Goal: Information Seeking & Learning: Learn about a topic

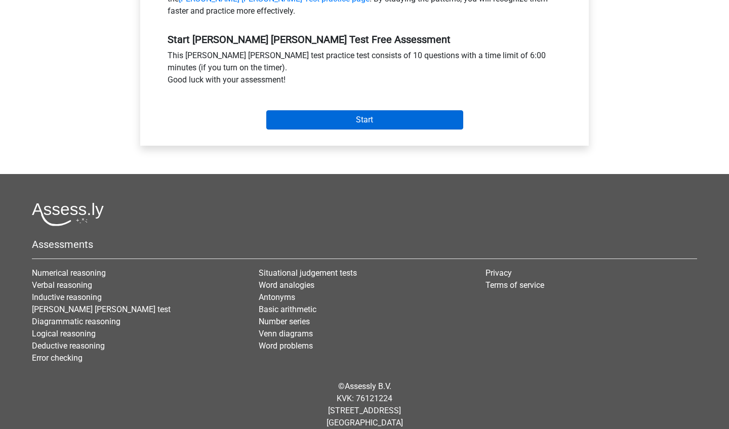
click at [365, 110] on input "Start" at bounding box center [364, 119] width 197 height 19
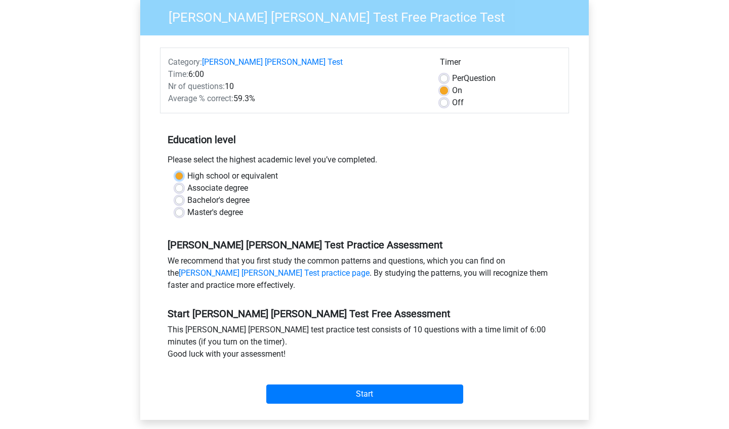
scroll to position [97, 0]
click at [219, 194] on label "Bachelor's degree" at bounding box center [218, 200] width 62 height 12
click at [183, 194] on input "Bachelor's degree" at bounding box center [179, 199] width 8 height 10
radio input "true"
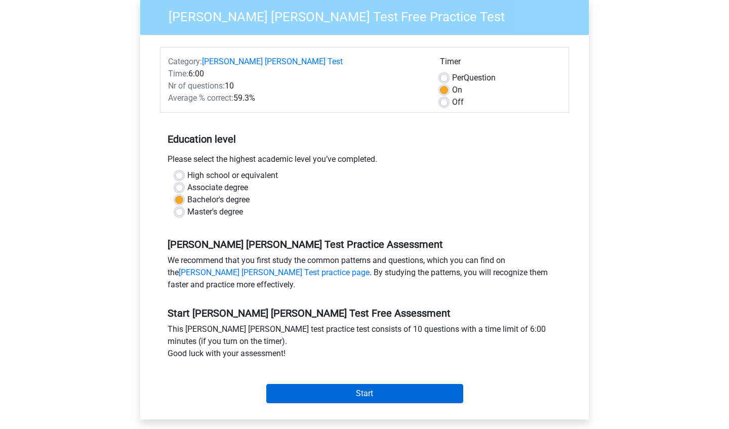
click at [356, 384] on input "Start" at bounding box center [364, 393] width 197 height 19
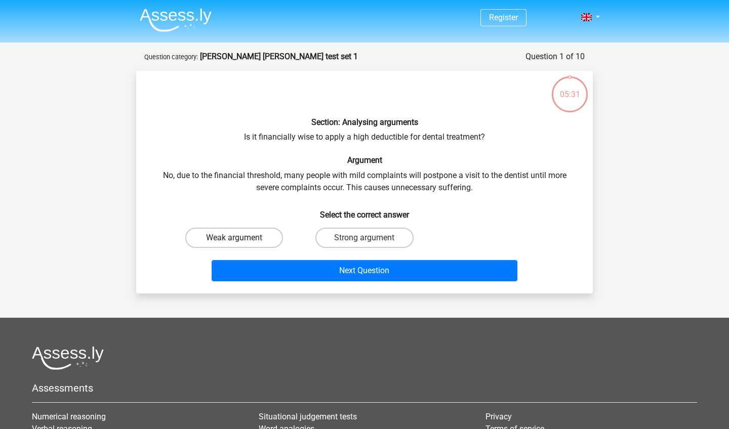
click at [249, 240] on label "Weak argument" at bounding box center [234, 238] width 98 height 20
click at [241, 240] on input "Weak argument" at bounding box center [237, 241] width 7 height 7
radio input "true"
click at [371, 239] on label "Strong argument" at bounding box center [364, 238] width 98 height 20
click at [371, 239] on input "Strong argument" at bounding box center [367, 241] width 7 height 7
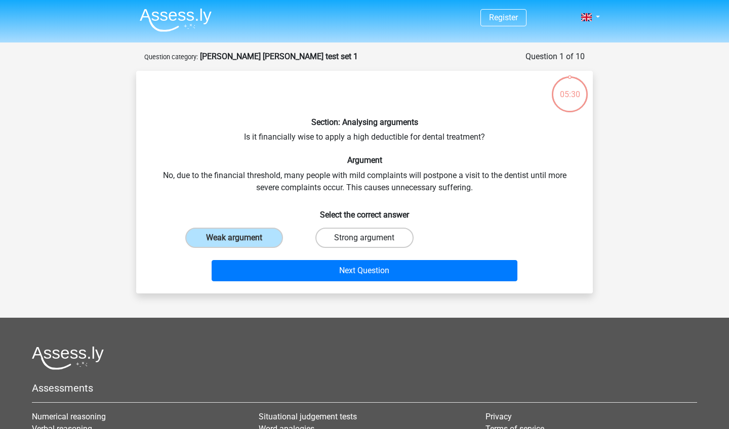
radio input "true"
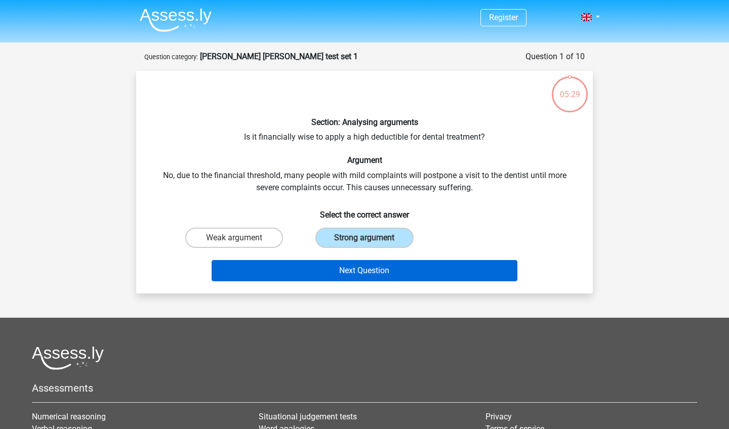
click at [368, 273] on button "Next Question" at bounding box center [365, 270] width 306 height 21
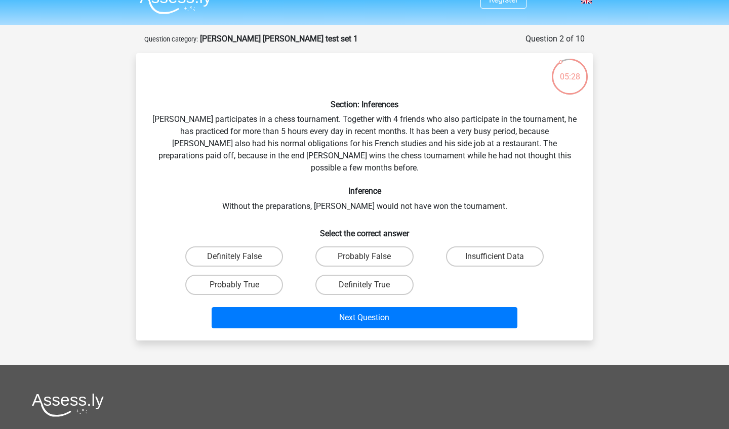
scroll to position [14, 0]
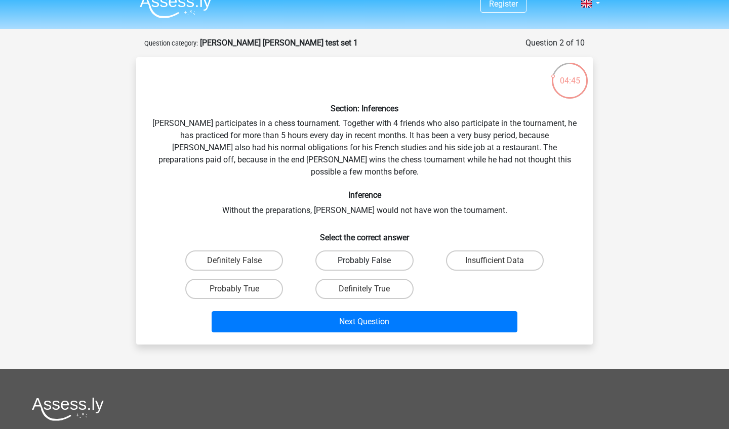
click at [367, 250] on label "Probably False" at bounding box center [364, 260] width 98 height 20
click at [367, 261] on input "Probably False" at bounding box center [367, 264] width 7 height 7
radio input "true"
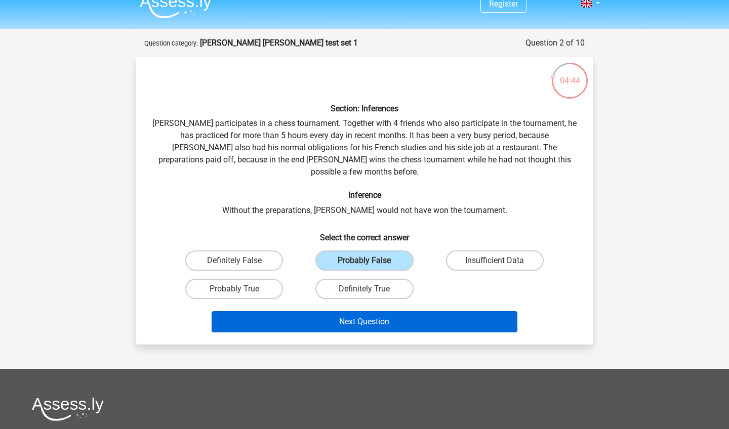
click at [355, 311] on button "Next Question" at bounding box center [365, 321] width 306 height 21
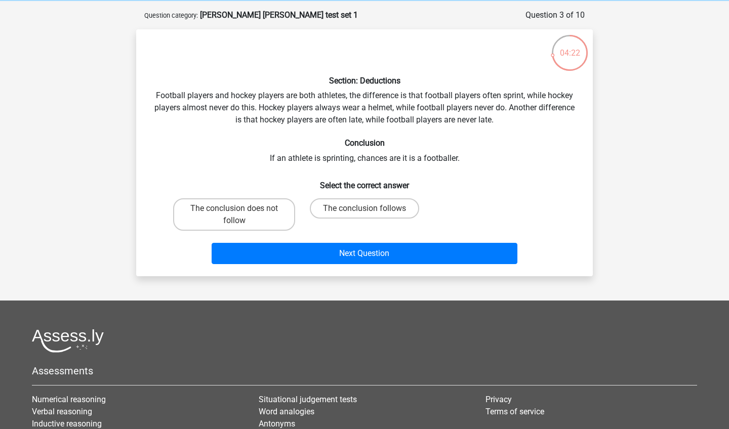
scroll to position [36, 0]
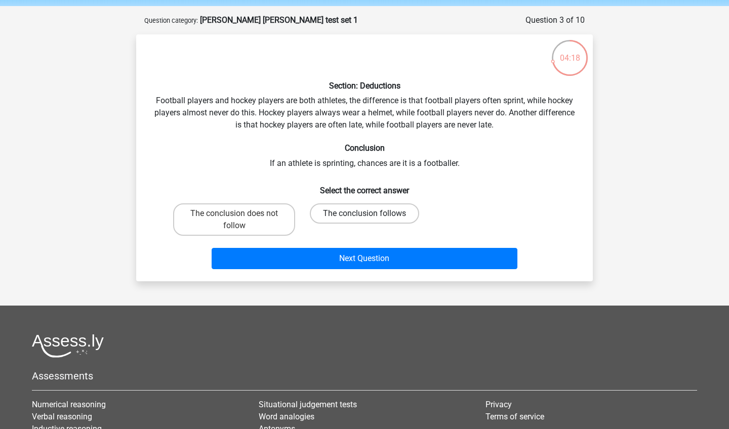
click at [384, 214] on label "The conclusion follows" at bounding box center [364, 213] width 109 height 20
click at [371, 214] on input "The conclusion follows" at bounding box center [367, 217] width 7 height 7
radio input "true"
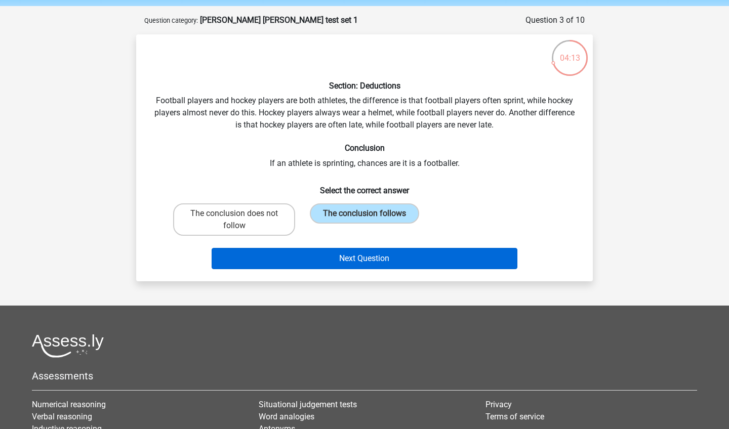
click at [431, 260] on button "Next Question" at bounding box center [365, 258] width 306 height 21
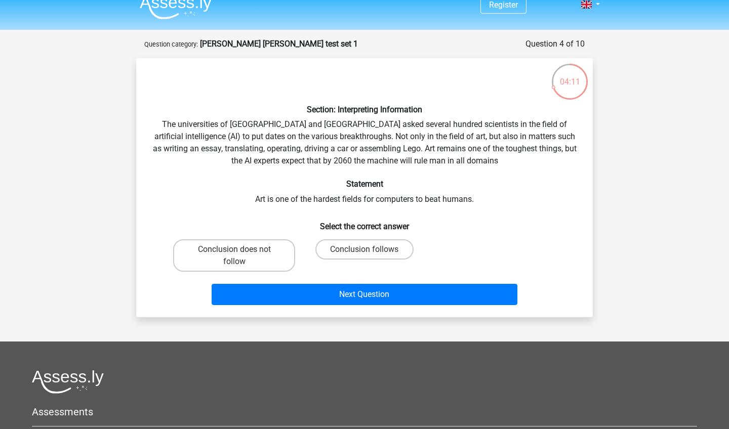
scroll to position [8, 0]
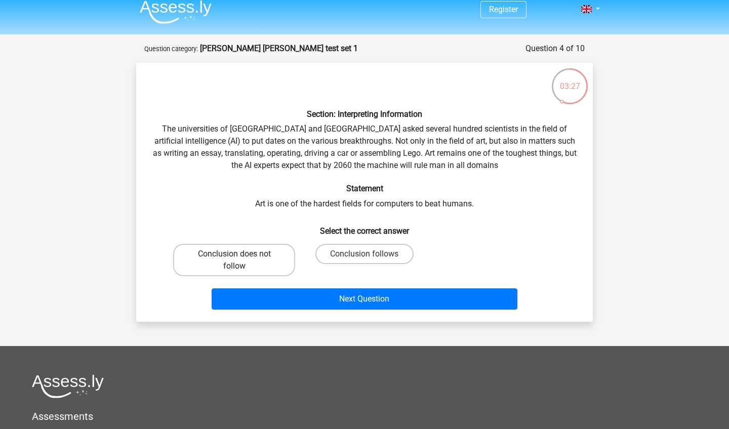
click at [241, 260] on label "Conclusion does not follow" at bounding box center [234, 260] width 122 height 32
click at [241, 260] on input "Conclusion does not follow" at bounding box center [237, 257] width 7 height 7
radio input "true"
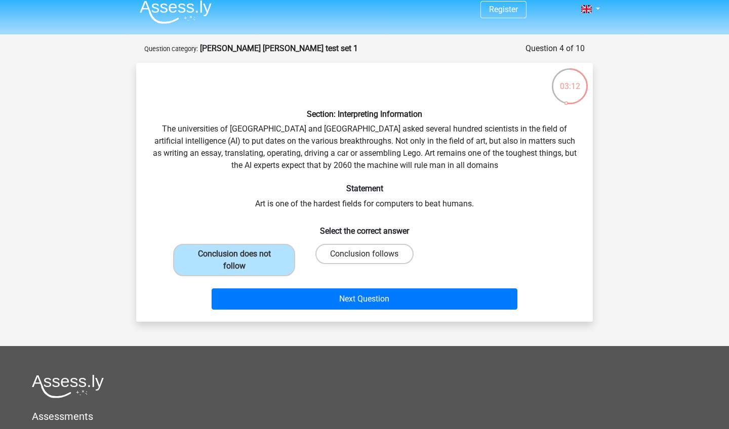
click at [348, 259] on label "Conclusion follows" at bounding box center [364, 254] width 98 height 20
click at [364, 259] on input "Conclusion follows" at bounding box center [367, 257] width 7 height 7
radio input "true"
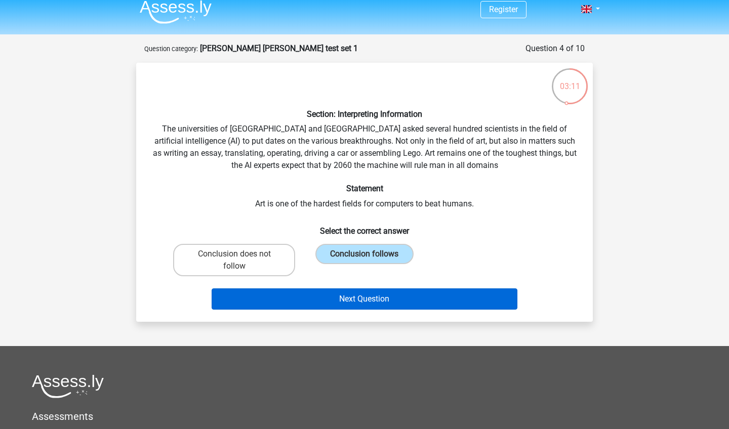
click at [371, 296] on button "Next Question" at bounding box center [365, 298] width 306 height 21
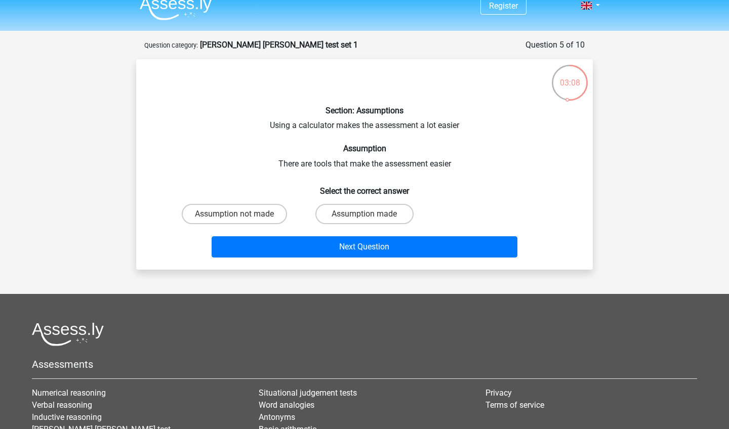
scroll to position [11, 0]
click at [349, 208] on label "Assumption made" at bounding box center [364, 214] width 98 height 20
click at [364, 215] on input "Assumption made" at bounding box center [367, 218] width 7 height 7
radio input "true"
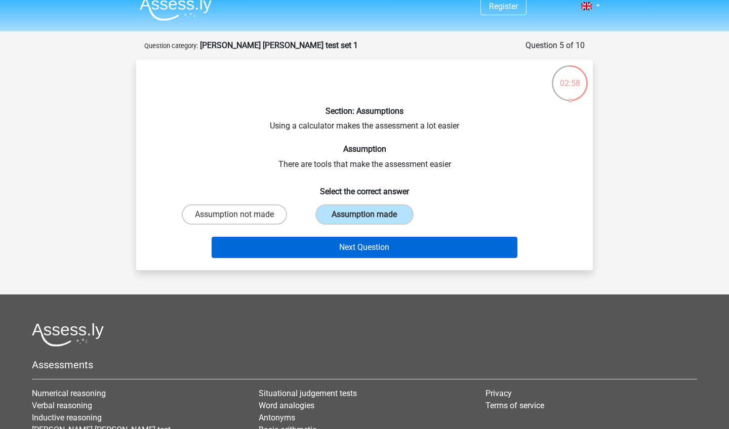
click at [369, 246] on button "Next Question" at bounding box center [365, 247] width 306 height 21
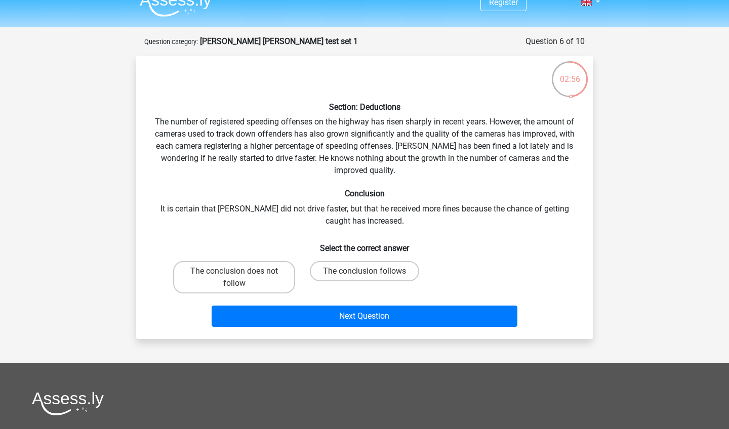
scroll to position [15, 0]
click at [359, 279] on label "The conclusion follows" at bounding box center [364, 272] width 109 height 20
click at [364, 278] on input "The conclusion follows" at bounding box center [367, 275] width 7 height 7
radio input "true"
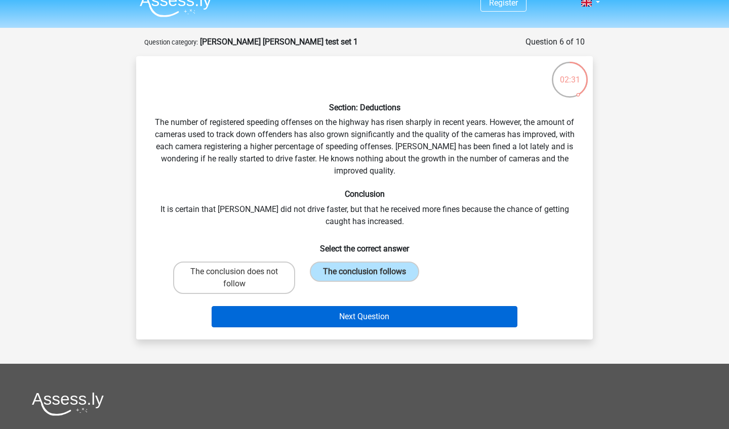
click at [377, 311] on button "Next Question" at bounding box center [365, 316] width 306 height 21
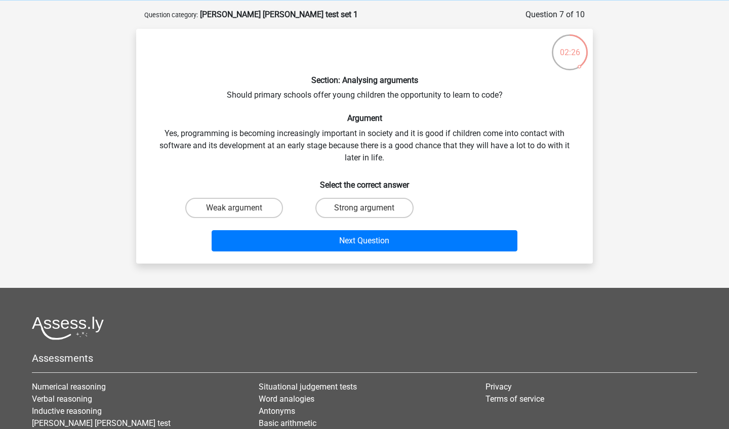
scroll to position [40, 0]
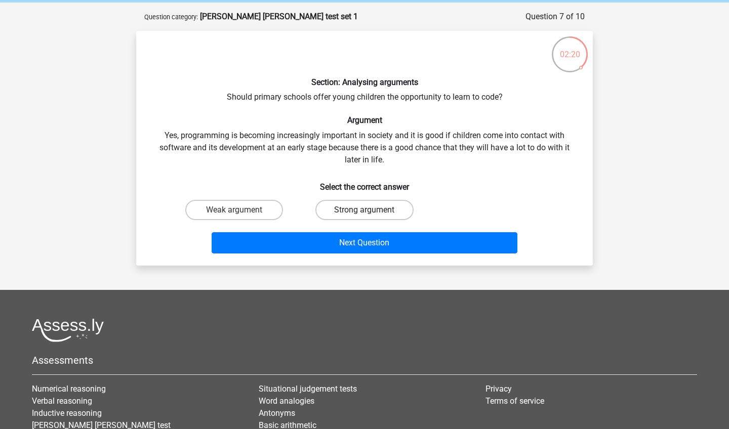
click at [365, 203] on label "Strong argument" at bounding box center [364, 210] width 98 height 20
click at [365, 210] on input "Strong argument" at bounding box center [367, 213] width 7 height 7
radio input "true"
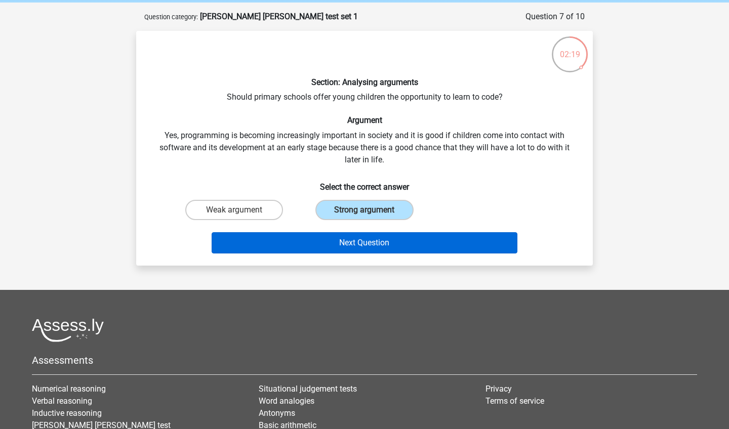
click at [382, 252] on button "Next Question" at bounding box center [365, 242] width 306 height 21
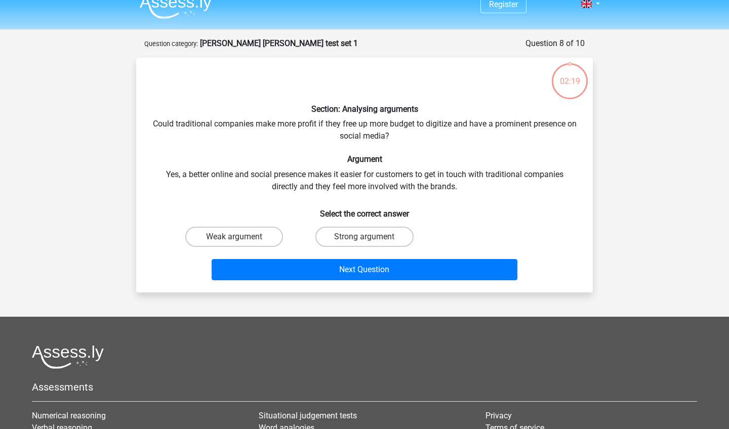
scroll to position [9, 0]
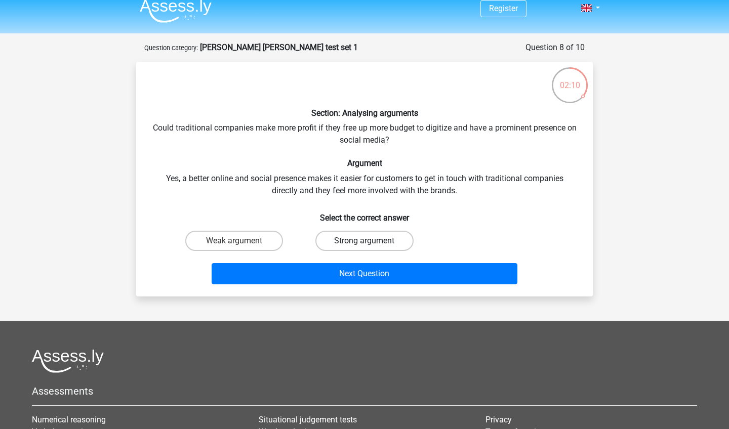
click at [377, 247] on label "Strong argument" at bounding box center [364, 241] width 98 height 20
click at [371, 247] on input "Strong argument" at bounding box center [367, 244] width 7 height 7
radio input "true"
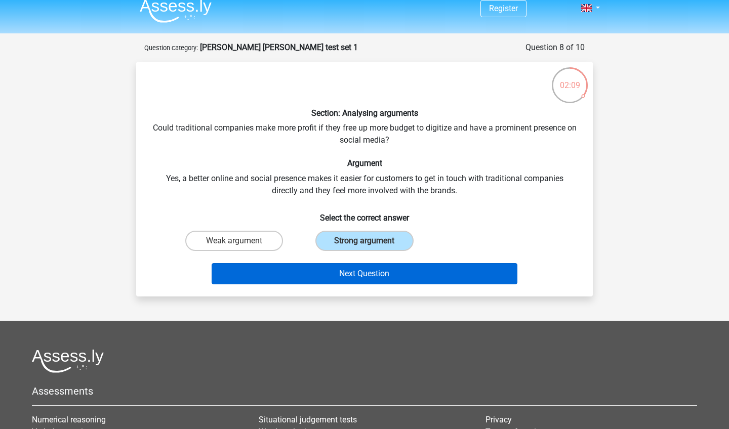
click at [394, 283] on button "Next Question" at bounding box center [365, 273] width 306 height 21
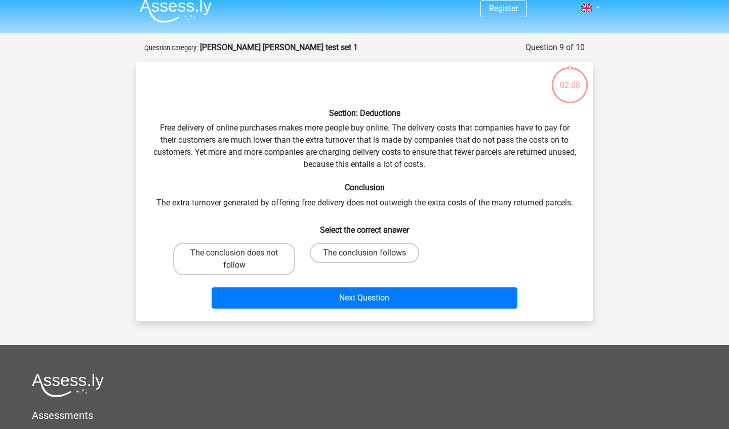
scroll to position [51, 0]
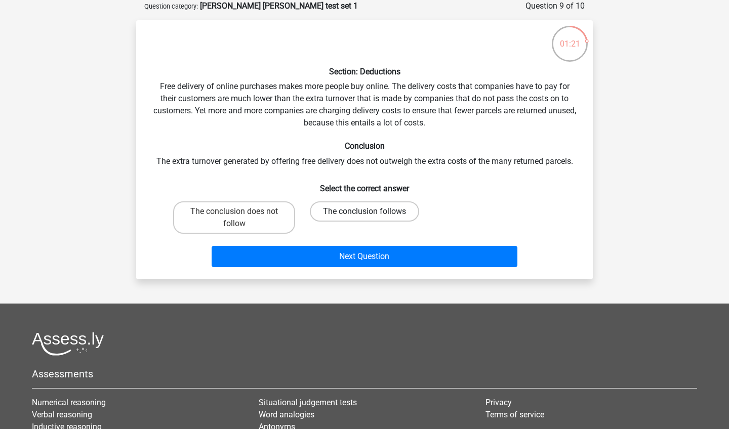
click at [391, 218] on label "The conclusion follows" at bounding box center [364, 211] width 109 height 20
click at [371, 218] on input "The conclusion follows" at bounding box center [367, 215] width 7 height 7
radio input "true"
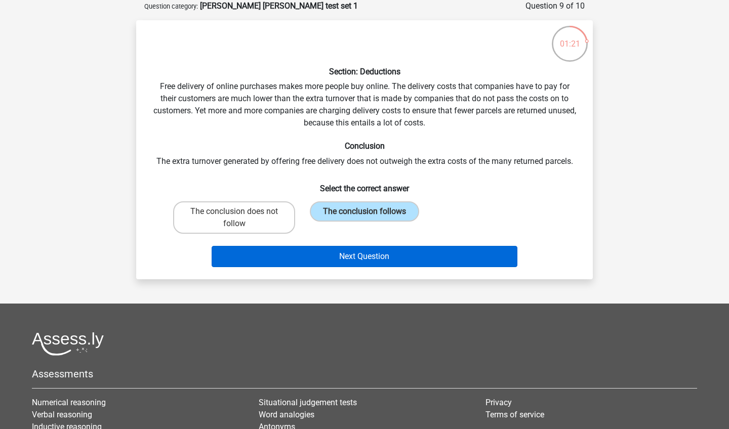
click at [393, 258] on button "Next Question" at bounding box center [365, 256] width 306 height 21
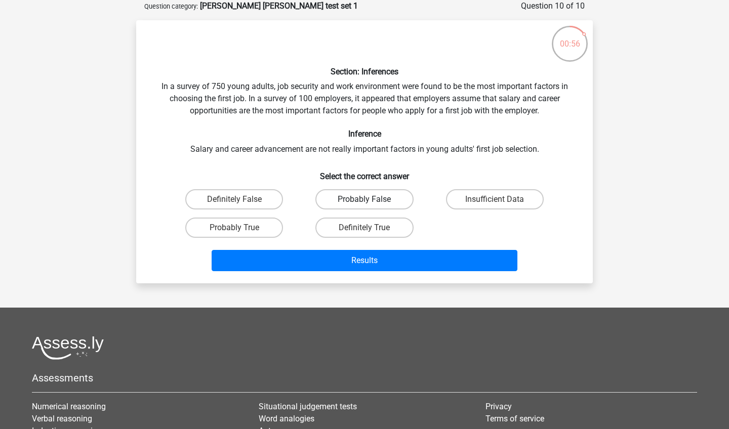
click at [395, 199] on label "Probably False" at bounding box center [364, 199] width 98 height 20
click at [371, 199] on input "Probably False" at bounding box center [367, 202] width 7 height 7
radio input "true"
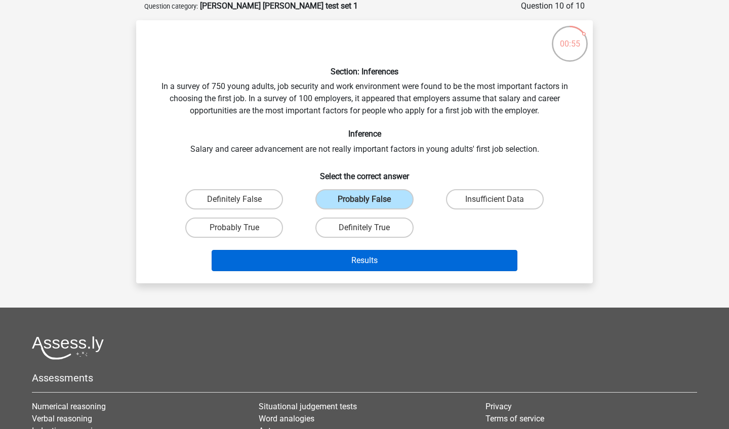
click at [402, 254] on button "Results" at bounding box center [365, 260] width 306 height 21
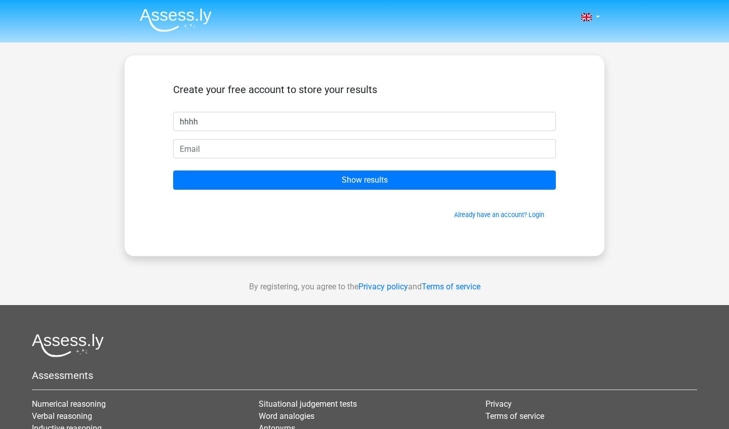
type input "hhhh"
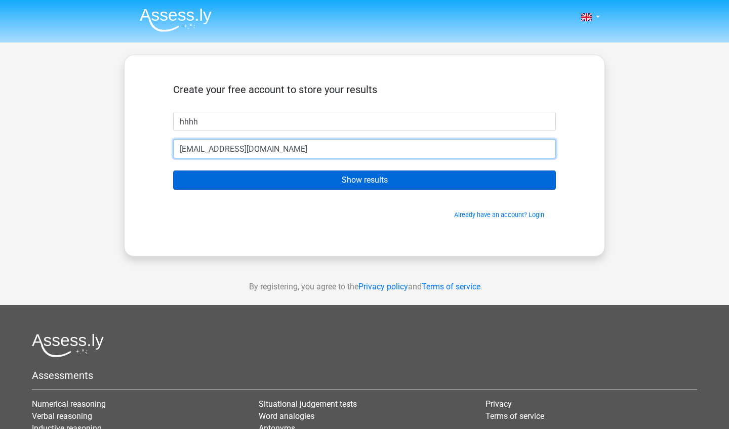
type input "[EMAIL_ADDRESS][DOMAIN_NAME]"
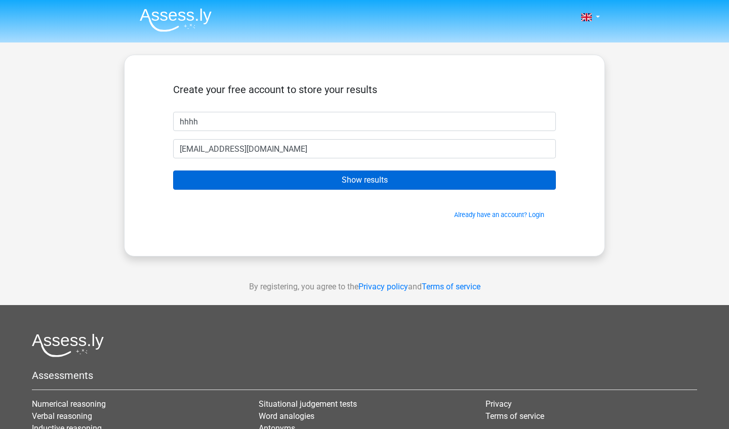
click at [440, 180] on input "Show results" at bounding box center [364, 180] width 383 height 19
